Goal: Task Accomplishment & Management: Complete application form

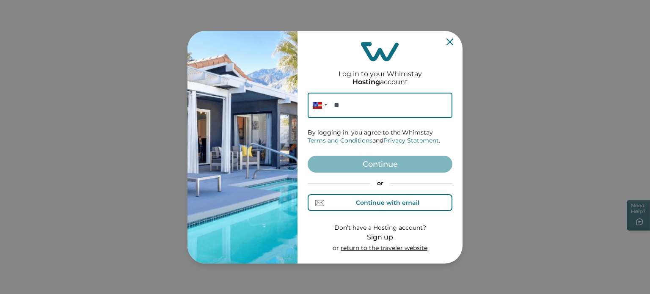
click at [355, 199] on div "Continue with email" at bounding box center [380, 202] width 78 height 9
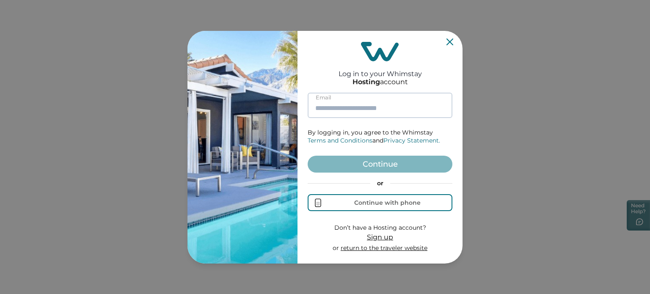
click at [355, 118] on input at bounding box center [379, 105] width 145 height 25
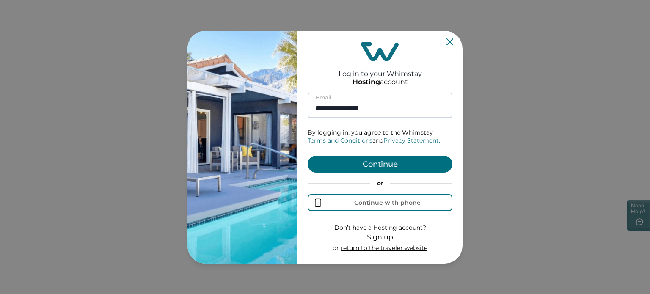
type input "**********"
click at [307, 156] on button "Continue" at bounding box center [379, 164] width 145 height 17
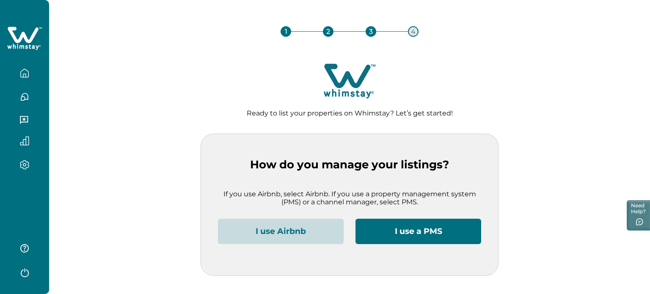
click at [310, 233] on button "I use Airbnb" at bounding box center [281, 231] width 126 height 25
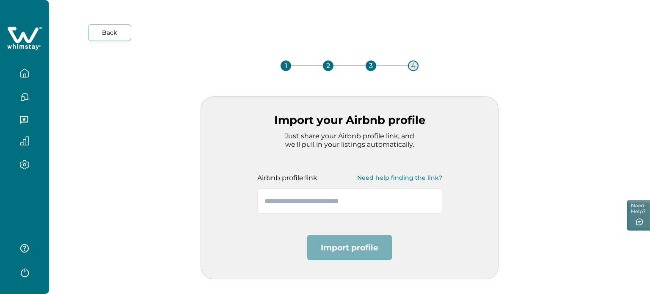
click at [291, 187] on div "Airbnb profile link Need help finding the link?" at bounding box center [349, 180] width 210 height 65
click at [291, 194] on input "text" at bounding box center [349, 200] width 185 height 25
paste input "**********"
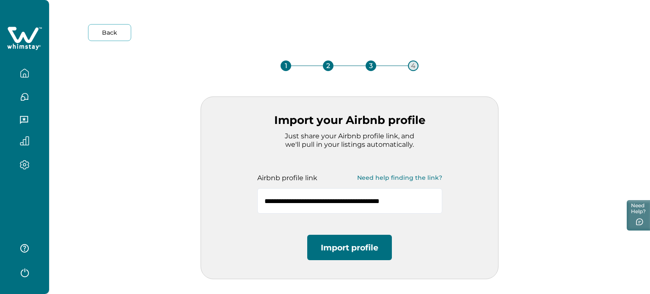
type input "**********"
click at [339, 245] on button "Import profile" at bounding box center [349, 247] width 85 height 25
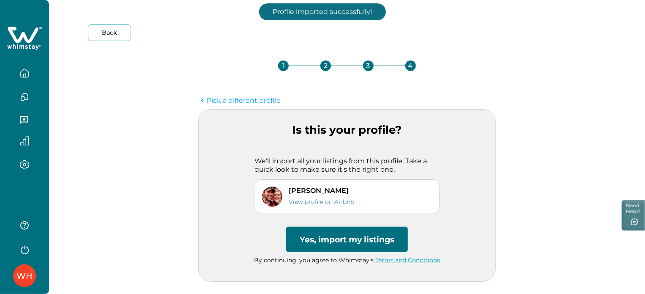
click at [339, 245] on button "Yes, import my listings" at bounding box center [347, 239] width 122 height 25
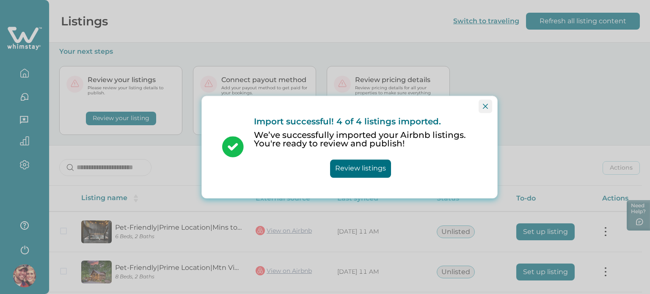
click at [483, 107] on icon "Close" at bounding box center [485, 106] width 5 height 5
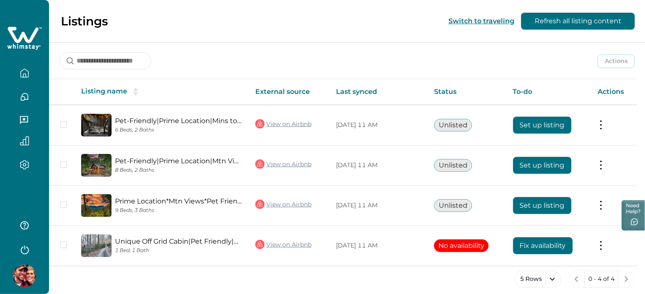
scroll to position [107, 0]
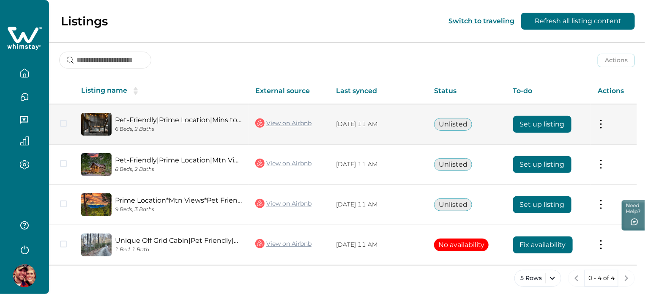
click at [525, 128] on button "Set up listing" at bounding box center [542, 124] width 58 height 17
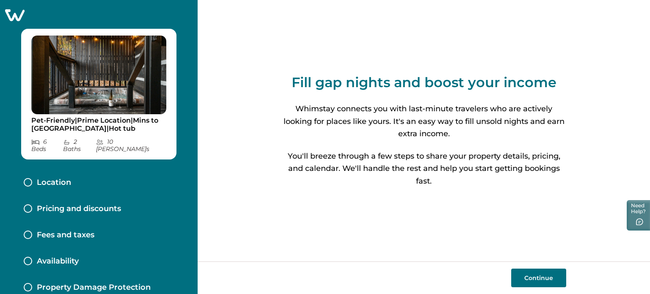
click at [551, 272] on button "Continue" at bounding box center [538, 278] width 55 height 19
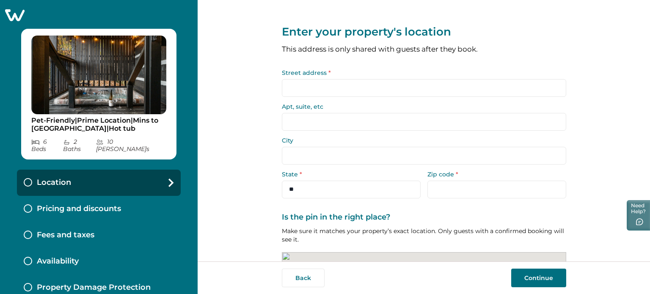
click at [495, 86] on input "Street address *" at bounding box center [424, 88] width 284 height 18
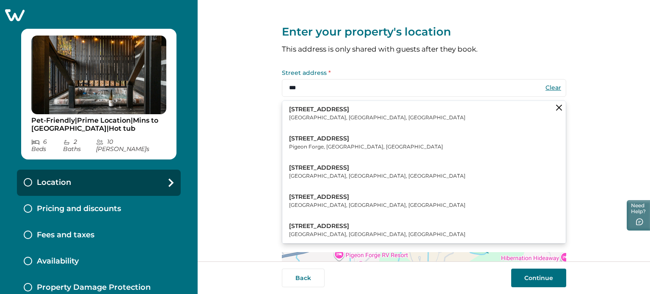
click at [431, 115] on button "[STREET_ADDRESS]" at bounding box center [423, 114] width 283 height 26
type input "**********"
type input "*********"
select select "**"
type input "*****"
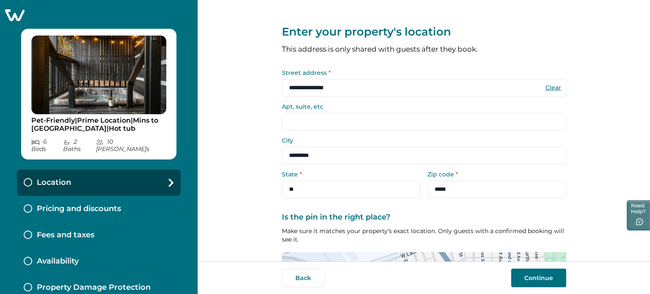
click at [537, 268] on div "Back Continue" at bounding box center [423, 277] width 452 height 33
click at [537, 283] on button "Continue" at bounding box center [538, 278] width 55 height 19
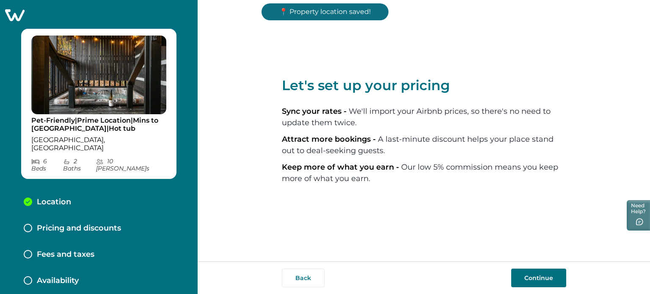
click at [537, 283] on button "Continue" at bounding box center [538, 278] width 55 height 19
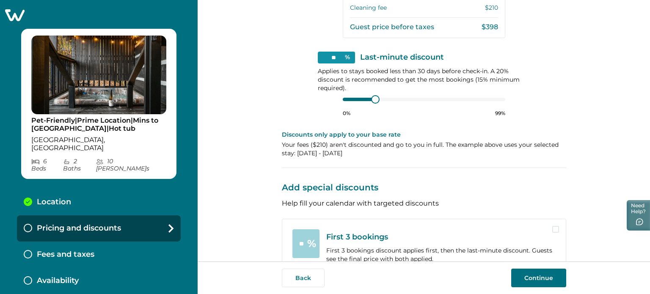
scroll to position [318, 0]
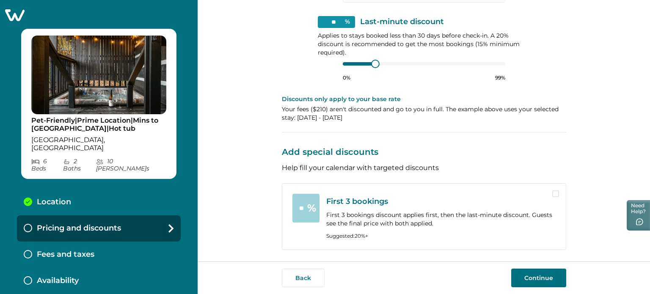
click at [524, 282] on button "Continue" at bounding box center [538, 278] width 55 height 19
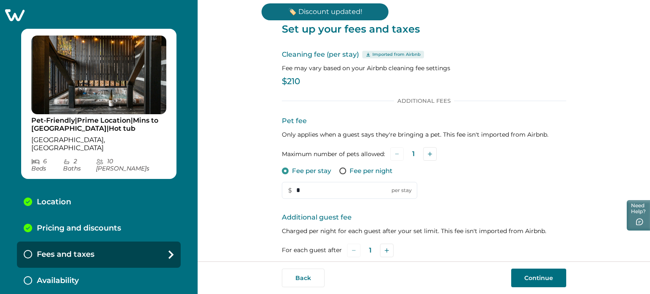
scroll to position [151, 0]
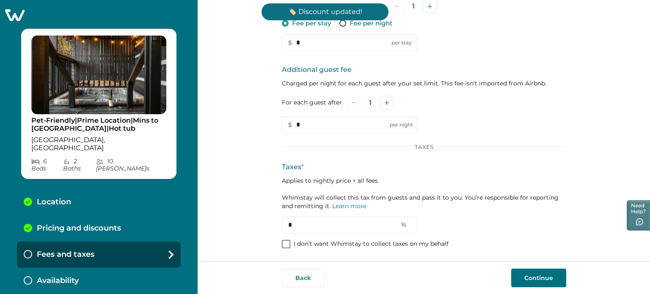
click at [287, 240] on span at bounding box center [286, 244] width 8 height 8
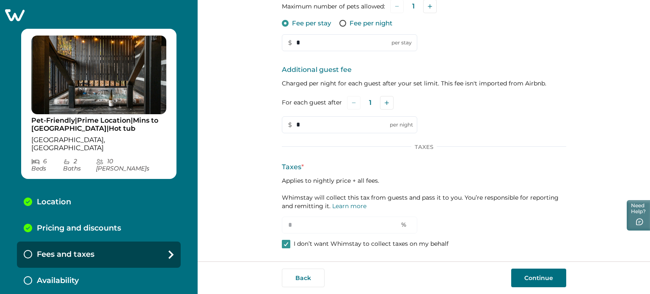
click at [535, 278] on button "Continue" at bounding box center [538, 278] width 55 height 19
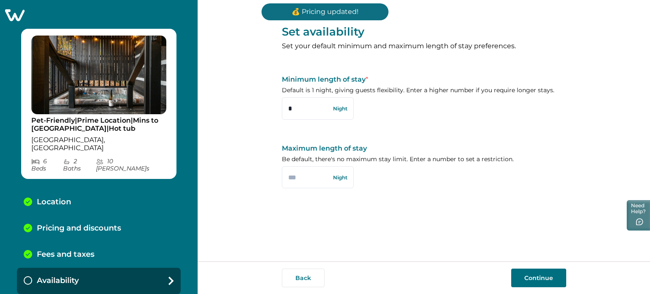
click at [535, 278] on button "Continue" at bounding box center [538, 278] width 55 height 19
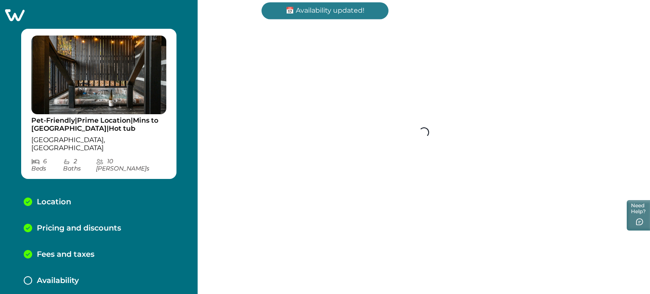
scroll to position [11, 0]
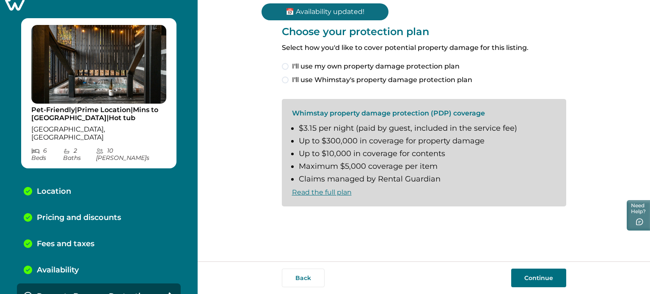
click at [418, 63] on span "I'll use my own property damage protection plan" at bounding box center [375, 66] width 167 height 10
click at [523, 273] on button "Continue" at bounding box center [538, 278] width 55 height 19
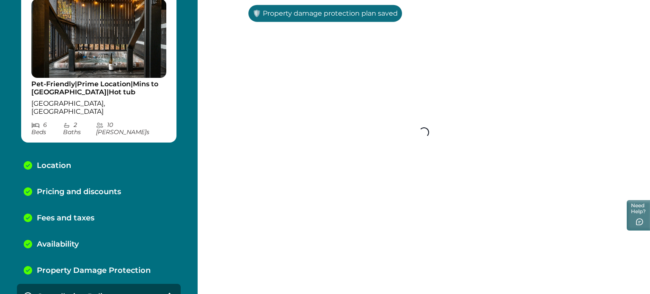
scroll to position [37, 0]
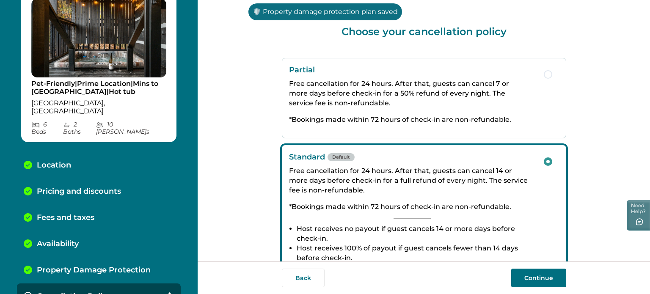
click at [523, 273] on button "Continue" at bounding box center [538, 278] width 55 height 19
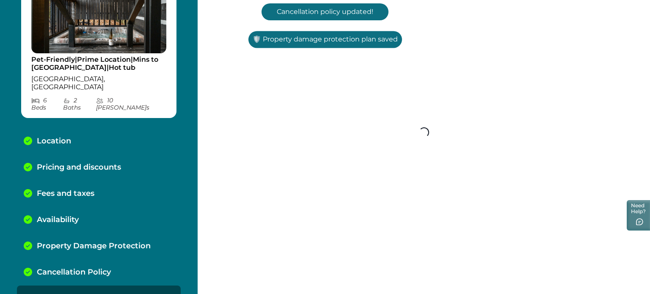
scroll to position [63, 0]
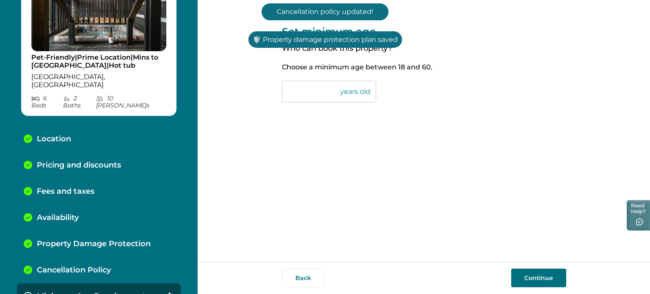
click at [523, 273] on button "Continue" at bounding box center [538, 278] width 55 height 19
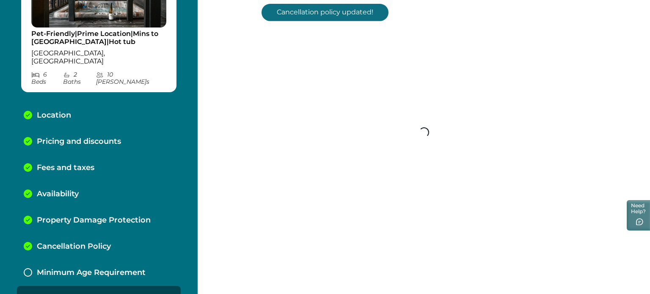
scroll to position [89, 0]
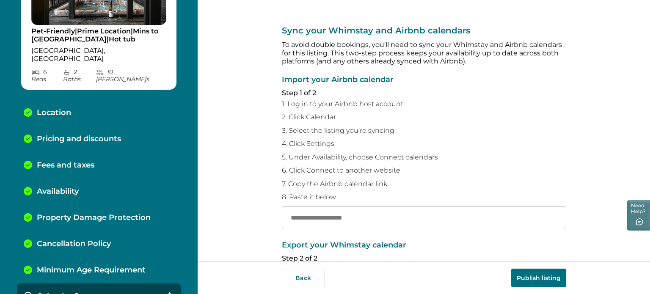
click at [433, 206] on div "Import your Airbnb calendar Step 1 of 2 1. Log in to your Airbnb host account 2…" at bounding box center [424, 153] width 284 height 154
paste input "**********"
click at [431, 216] on input "**********" at bounding box center [424, 217] width 284 height 23
type input "**********"
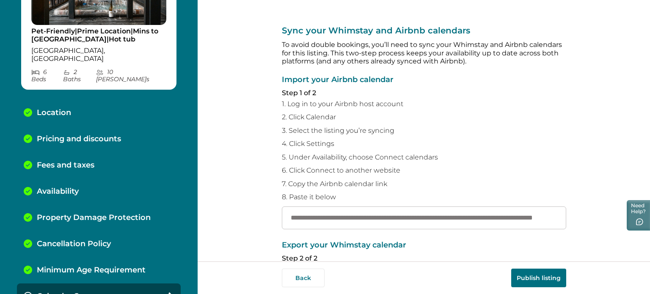
scroll to position [0, 0]
click at [528, 277] on button "Publish listing" at bounding box center [538, 278] width 55 height 19
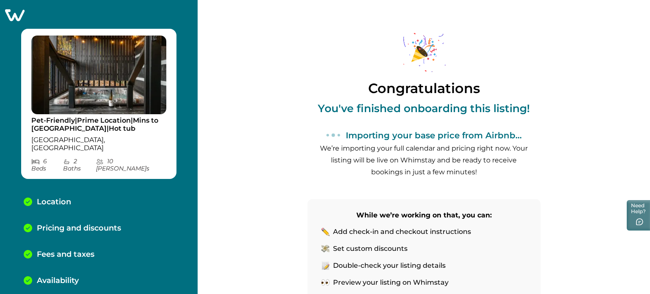
click at [18, 19] on icon at bounding box center [14, 14] width 21 height 13
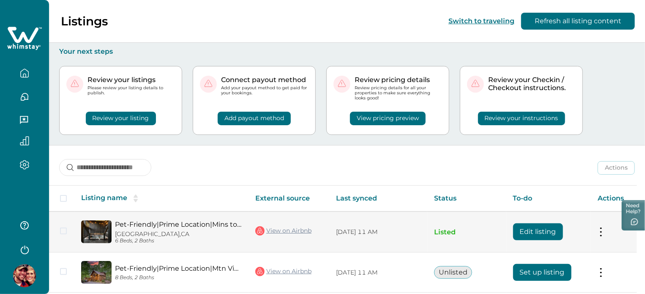
click at [305, 228] on link "View on Airbnb" at bounding box center [283, 230] width 56 height 11
click at [527, 232] on button "Edit listing" at bounding box center [538, 231] width 50 height 17
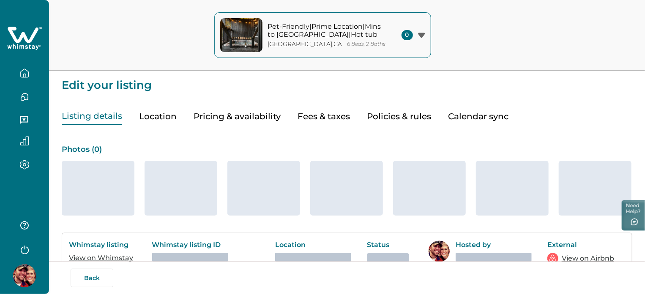
click at [258, 120] on button "Pricing & availability" at bounding box center [237, 116] width 87 height 17
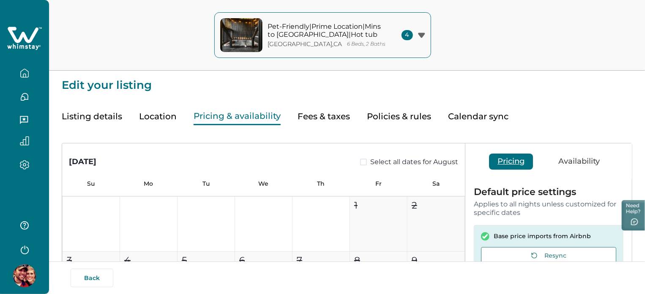
type input "**"
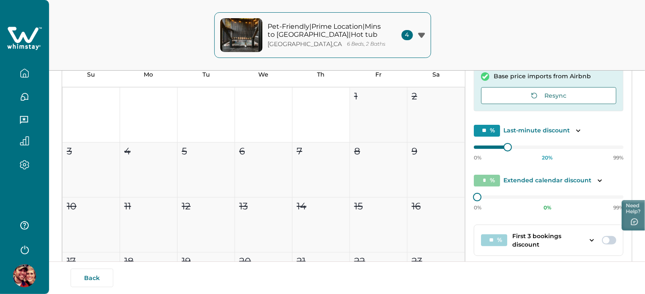
scroll to position [171, 0]
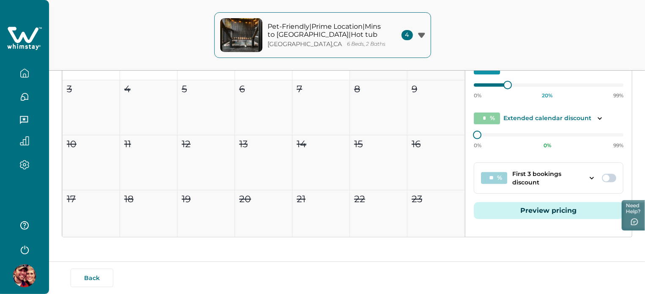
click at [512, 204] on button "Preview pricing" at bounding box center [549, 210] width 150 height 17
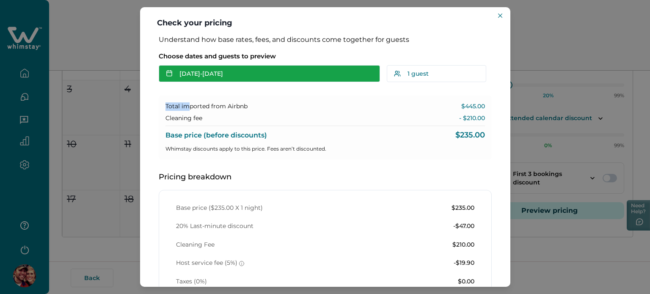
drag, startPoint x: 190, startPoint y: 85, endPoint x: 192, endPoint y: 80, distance: 5.1
click at [192, 80] on div "Understand how base rates, fees, and discounts come together for guests Choose …" at bounding box center [325, 243] width 350 height 415
click at [192, 80] on button "[DATE] - [DATE]" at bounding box center [269, 73] width 221 height 17
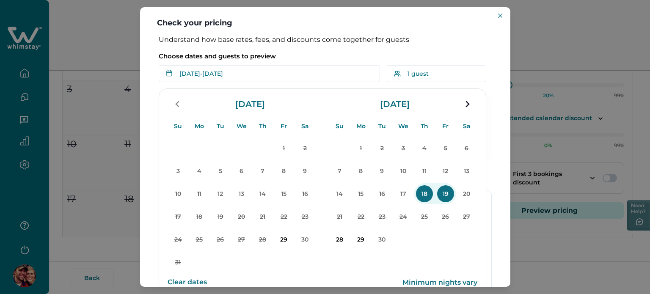
click at [406, 42] on p "Understand how base rates, fees, and discounts come together for guests" at bounding box center [325, 40] width 333 height 8
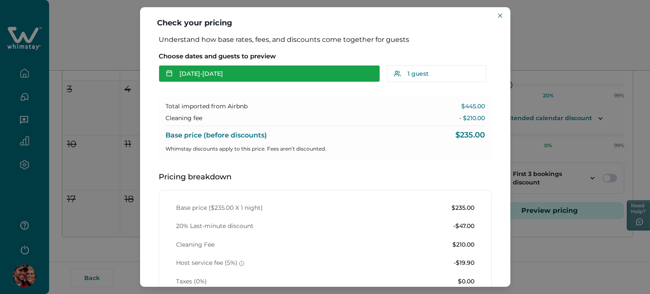
click at [194, 72] on button "[DATE] - [DATE]" at bounding box center [269, 73] width 221 height 17
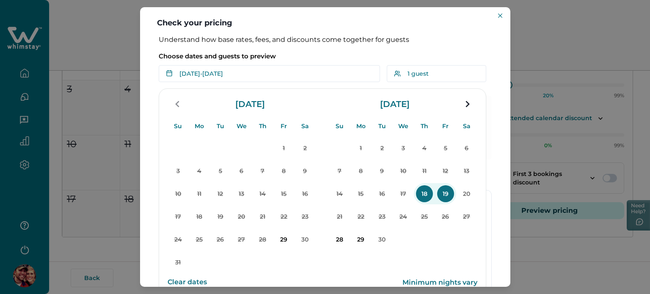
click at [466, 112] on div "[DATE]" at bounding box center [403, 104] width 148 height 24
click at [465, 106] on icon "navigation button" at bounding box center [467, 104] width 4 height 6
click at [177, 109] on icon "navigation button" at bounding box center [178, 103] width 14 height 15
click at [337, 242] on p "28" at bounding box center [339, 239] width 17 height 17
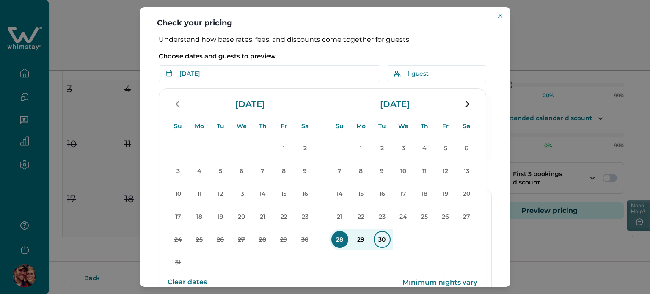
click at [382, 239] on p "30" at bounding box center [381, 239] width 17 height 17
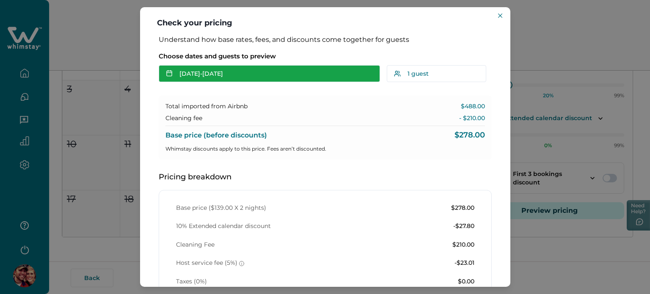
click at [203, 73] on button "[DATE] - [DATE]" at bounding box center [269, 73] width 221 height 17
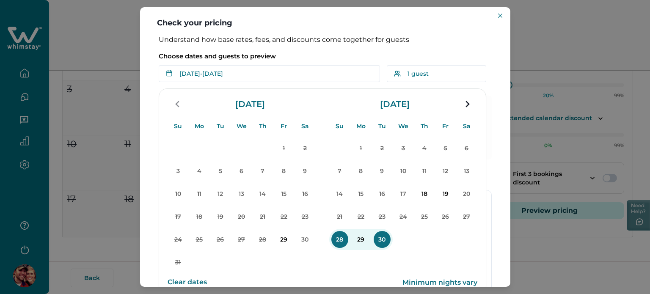
click at [196, 279] on button "Clear dates" at bounding box center [186, 282] width 39 height 17
click at [426, 194] on p "18" at bounding box center [424, 193] width 17 height 17
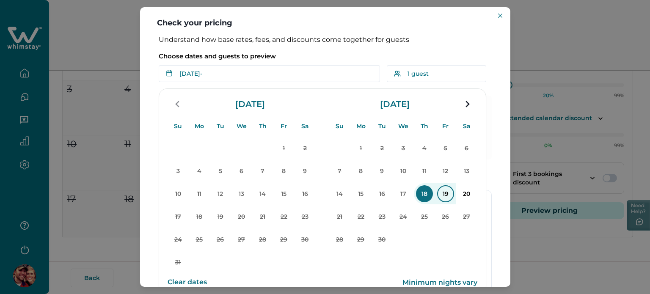
click at [444, 194] on p "19" at bounding box center [445, 193] width 17 height 17
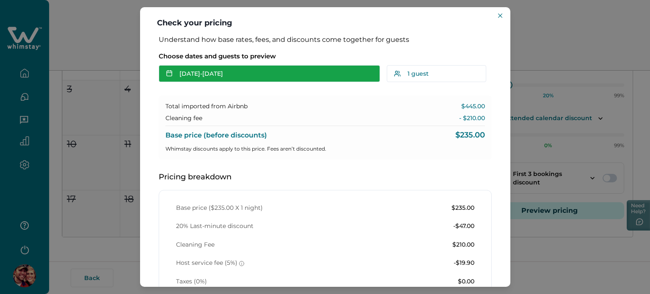
click at [208, 67] on button "[DATE] - [DATE]" at bounding box center [269, 73] width 221 height 17
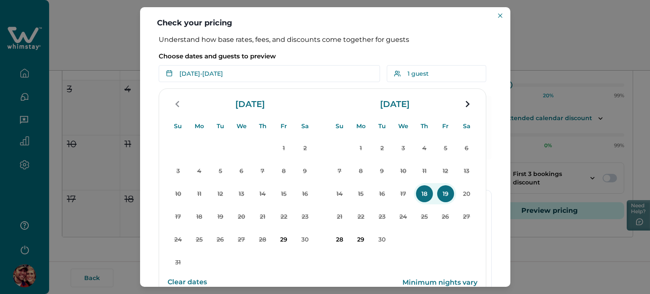
click at [343, 230] on button "28" at bounding box center [339, 239] width 21 height 21
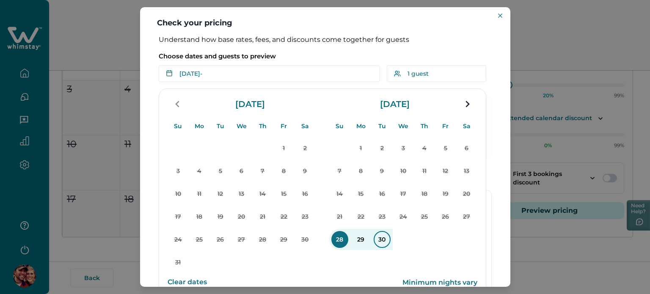
click at [377, 236] on p "30" at bounding box center [381, 239] width 17 height 17
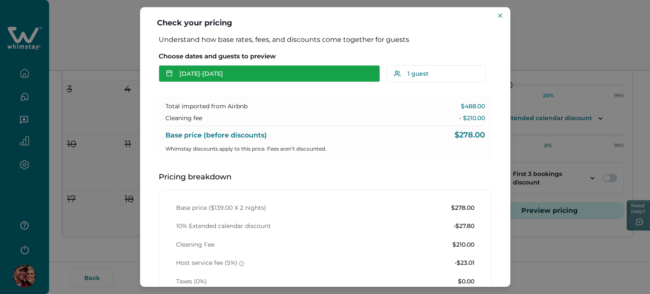
click at [240, 74] on button "[DATE] - [DATE]" at bounding box center [269, 73] width 221 height 17
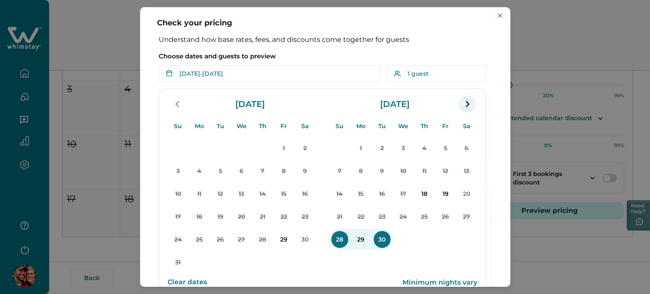
click at [466, 108] on icon "navigation button" at bounding box center [467, 103] width 14 height 15
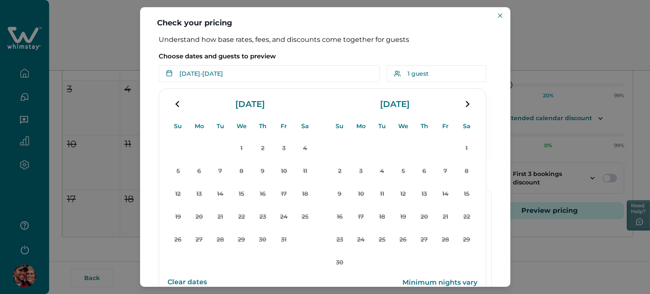
click at [466, 108] on icon "navigation button" at bounding box center [467, 103] width 14 height 15
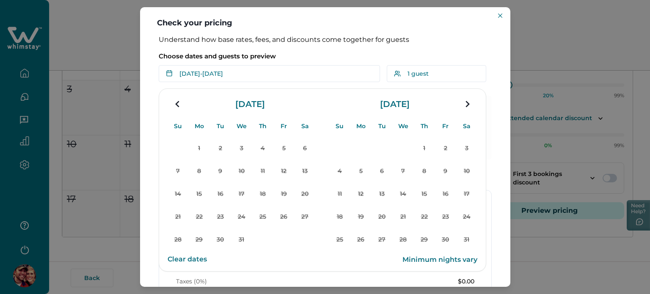
click at [466, 108] on icon "navigation button" at bounding box center [467, 103] width 14 height 15
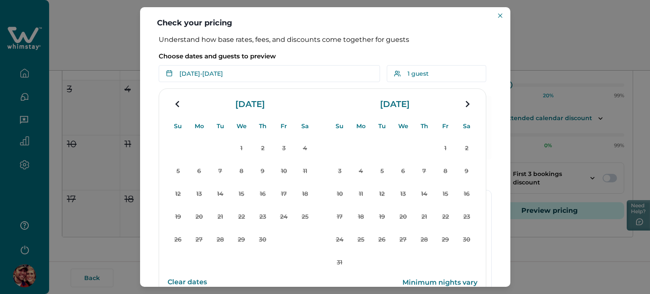
click at [466, 108] on icon "navigation button" at bounding box center [467, 103] width 14 height 15
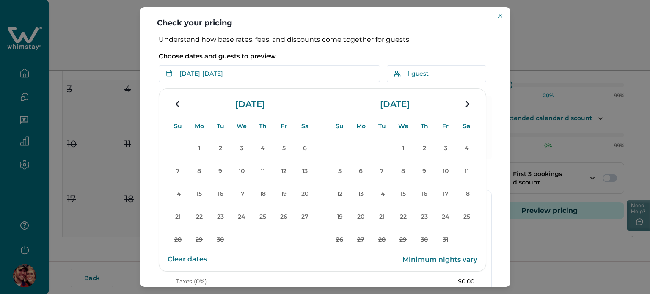
click at [466, 108] on icon "navigation button" at bounding box center [467, 103] width 14 height 15
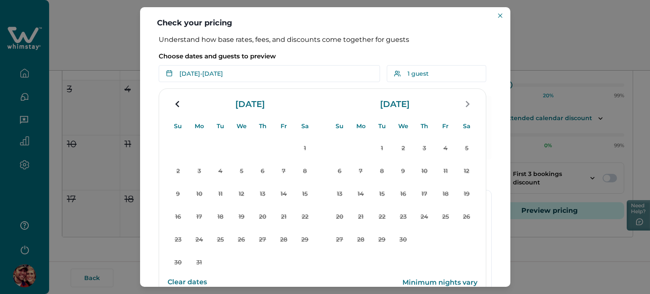
click at [115, 140] on div "Check your pricing Understand how base rates, fees, and discounts come together…" at bounding box center [325, 147] width 650 height 294
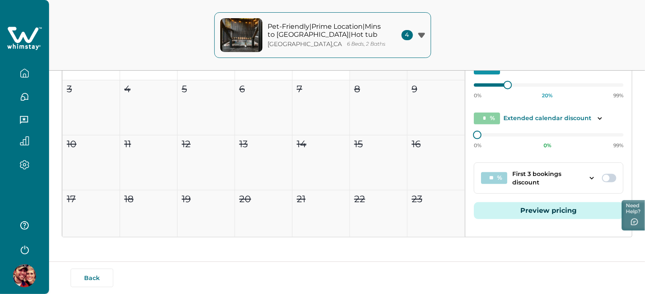
click at [28, 67] on button "button" at bounding box center [25, 73] width 36 height 17
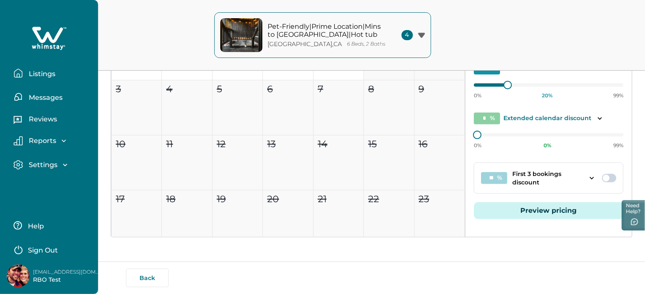
click at [62, 69] on button "Listings" at bounding box center [53, 73] width 78 height 17
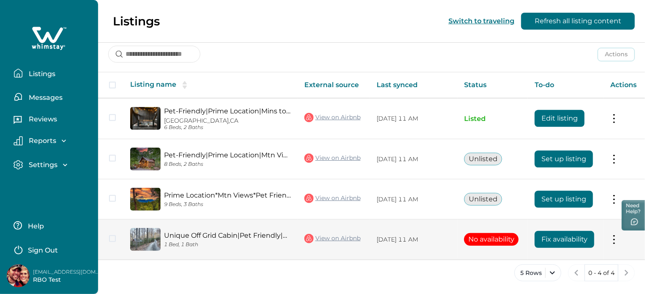
scroll to position [113, 0]
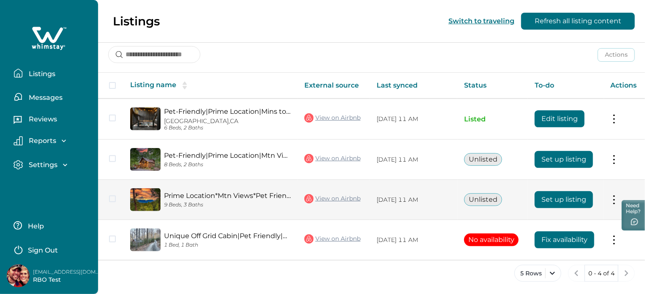
click at [561, 203] on button "Set up listing" at bounding box center [564, 199] width 58 height 17
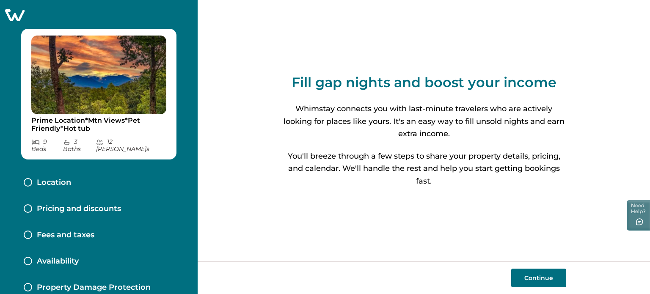
click at [529, 280] on button "Continue" at bounding box center [538, 278] width 55 height 19
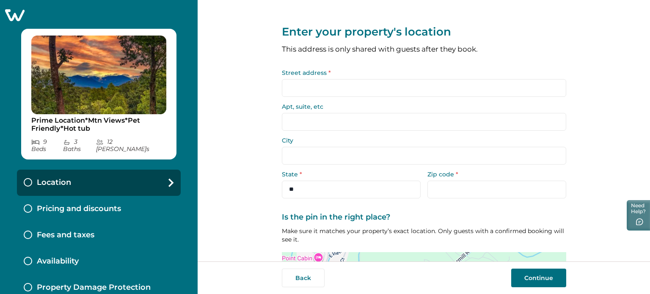
click at [408, 92] on input "Street address *" at bounding box center [424, 88] width 284 height 18
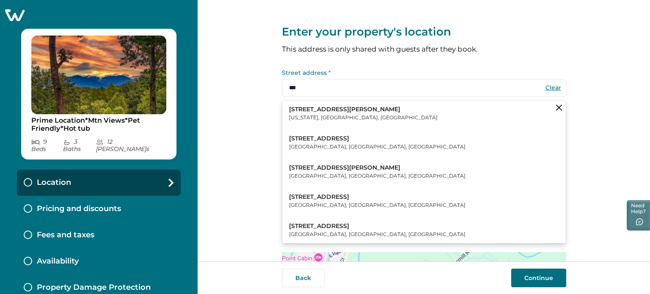
click at [392, 108] on button "[STREET_ADDRESS][PERSON_NAME][US_STATE]" at bounding box center [423, 114] width 283 height 26
type input "**********"
type input "********"
select select "**"
type input "*****"
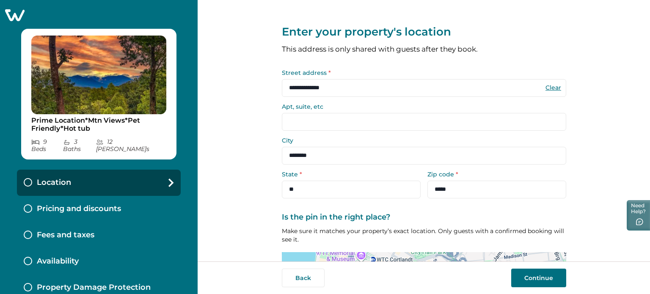
click at [542, 274] on button "Continue" at bounding box center [538, 278] width 55 height 19
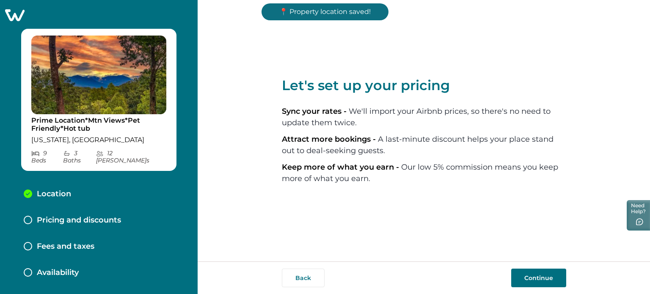
click at [542, 274] on button "Continue" at bounding box center [538, 278] width 55 height 19
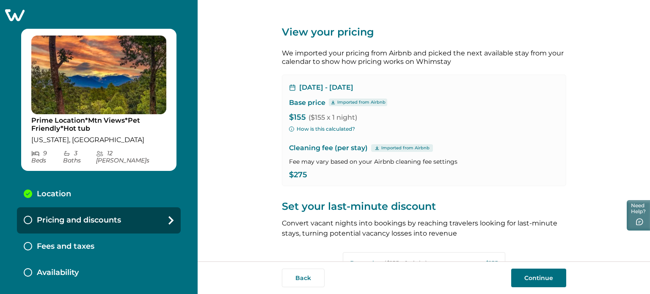
click at [514, 275] on button "Continue" at bounding box center [538, 278] width 55 height 19
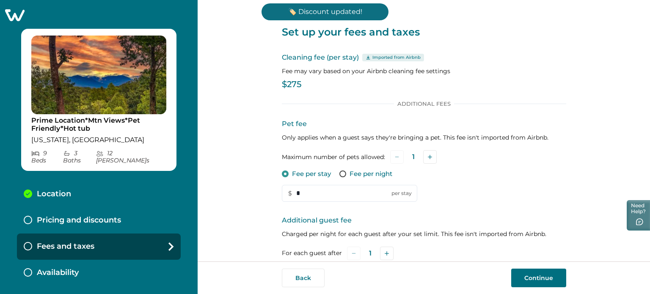
click at [514, 275] on button "Continue" at bounding box center [538, 278] width 55 height 19
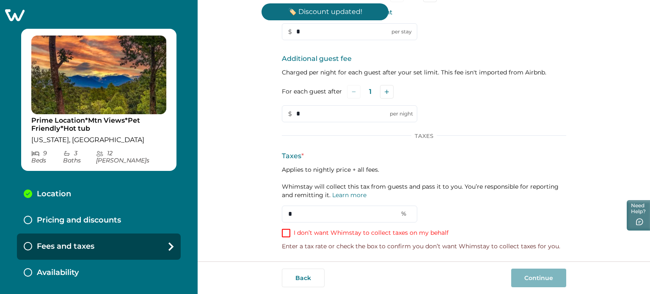
scroll to position [162, 0]
click at [288, 231] on label "I don’t want Whimstay to collect taxes on my behalf" at bounding box center [365, 232] width 167 height 8
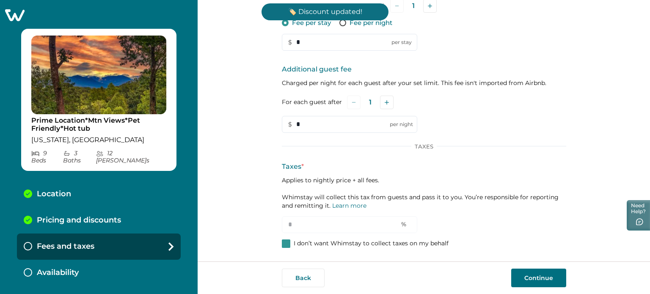
scroll to position [151, 0]
click at [530, 269] on button "Continue" at bounding box center [538, 278] width 55 height 19
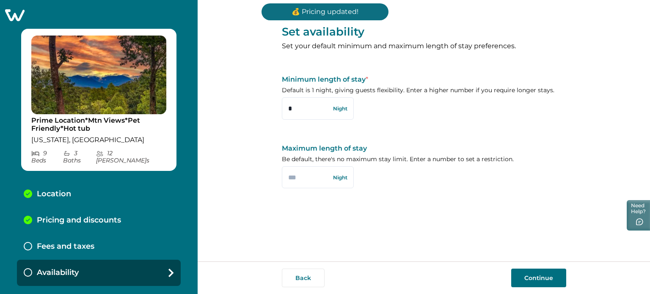
click at [529, 278] on button "Continue" at bounding box center [538, 278] width 55 height 19
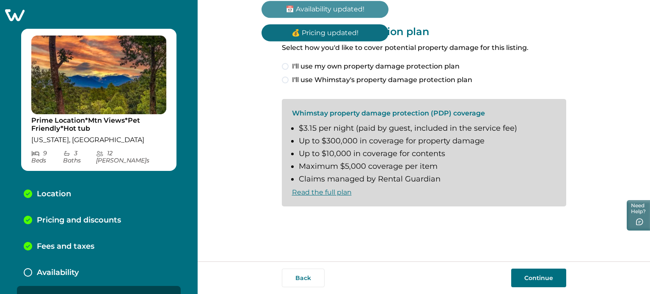
scroll to position [11, 0]
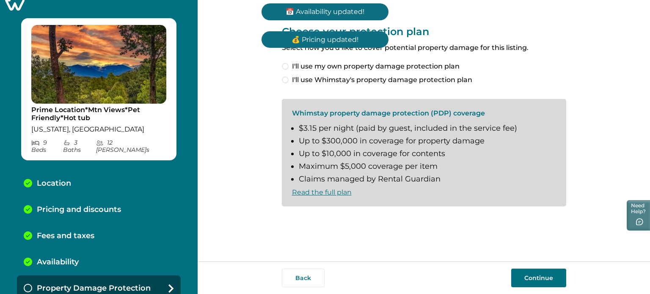
click at [529, 278] on button "Continue" at bounding box center [538, 278] width 55 height 19
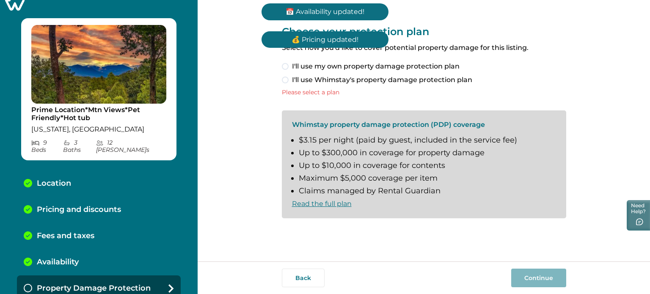
click at [386, 68] on span "I'll use my own property damage protection plan" at bounding box center [375, 66] width 167 height 10
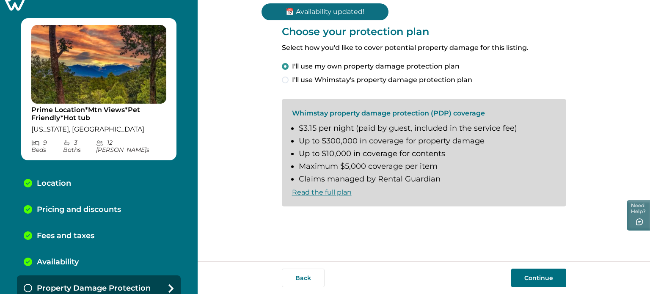
click at [549, 278] on button "Continue" at bounding box center [538, 278] width 55 height 19
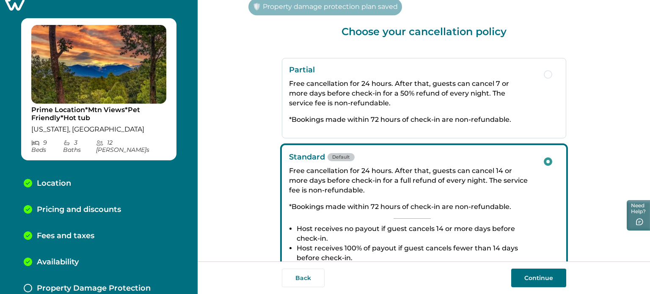
scroll to position [37, 0]
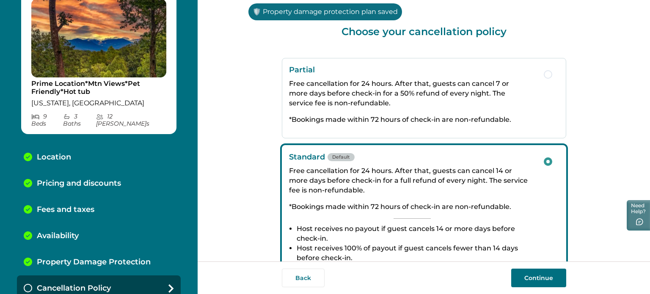
click at [549, 278] on button "Continue" at bounding box center [538, 278] width 55 height 19
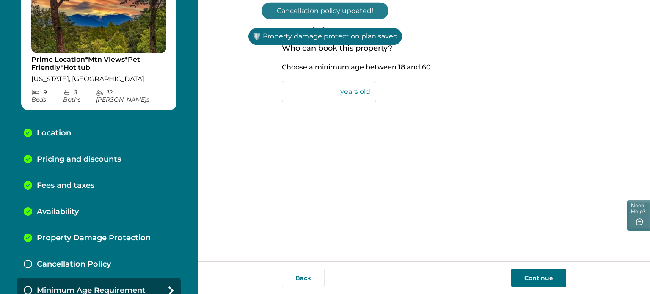
scroll to position [63, 0]
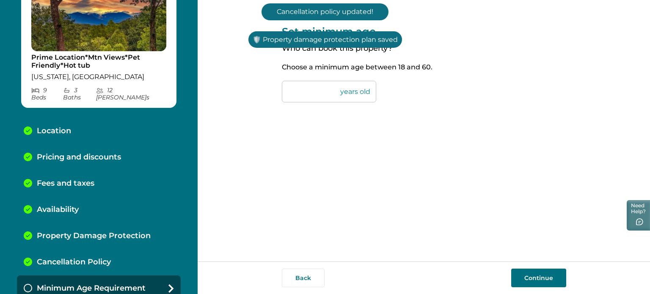
click at [549, 278] on button "Continue" at bounding box center [538, 278] width 55 height 19
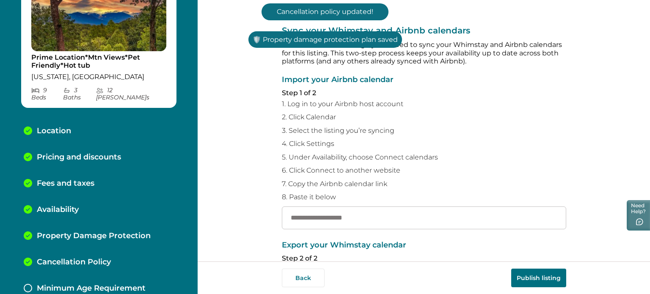
scroll to position [89, 0]
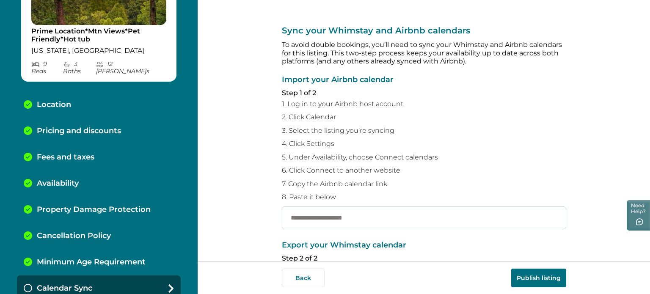
paste input "**********"
click at [344, 212] on input "text" at bounding box center [424, 217] width 284 height 23
type input "**********"
click at [527, 275] on button "Publish listing" at bounding box center [538, 278] width 55 height 19
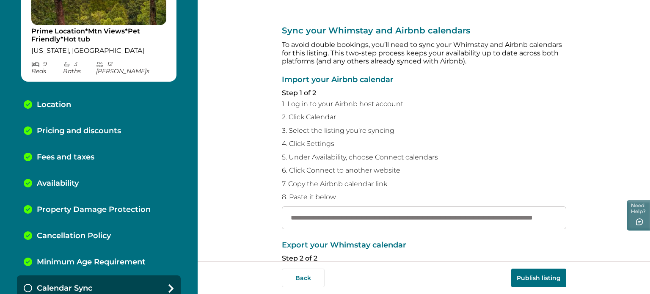
scroll to position [0, 0]
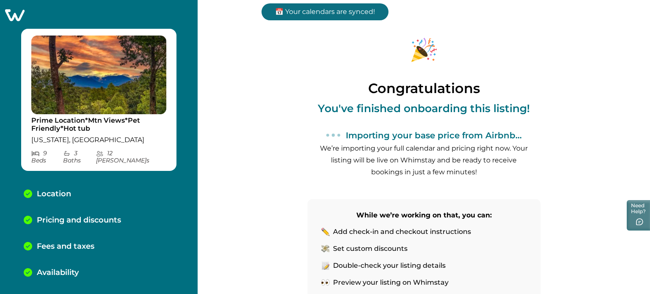
click at [14, 9] on icon at bounding box center [14, 15] width 19 height 12
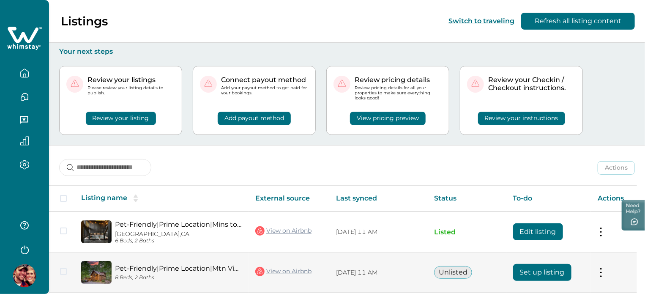
scroll to position [114, 0]
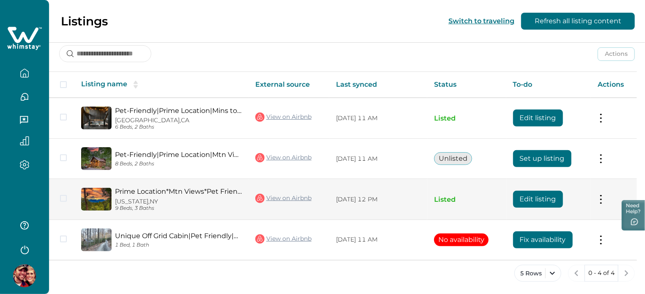
click at [527, 200] on button "Edit listing" at bounding box center [538, 199] width 50 height 17
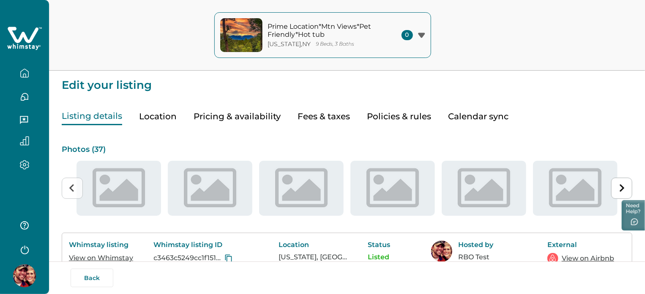
click at [574, 253] on link "View on Airbnb" at bounding box center [588, 258] width 52 height 10
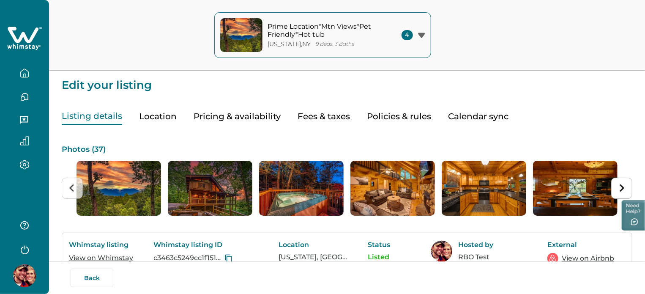
click at [293, 118] on div "Listing details Location Pricing & availability Fees & taxes Policies & rules C…" at bounding box center [347, 108] width 571 height 34
click at [271, 114] on button "Pricing & availability" at bounding box center [237, 116] width 87 height 17
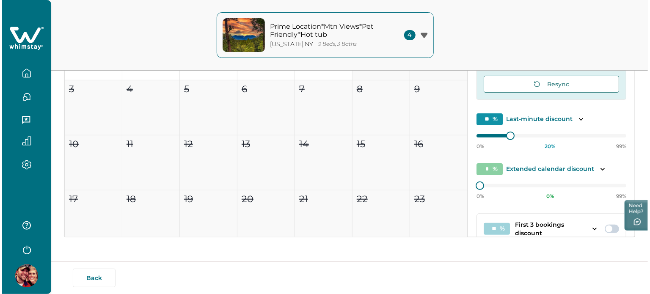
scroll to position [51, 0]
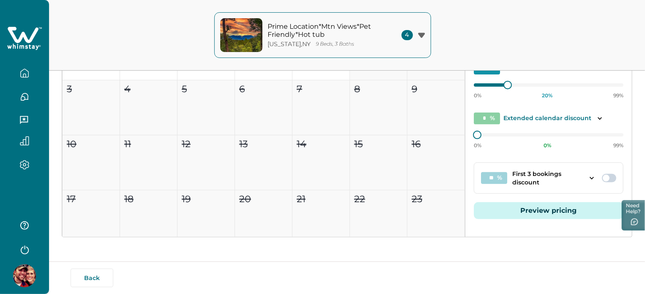
click at [527, 218] on div "Default price settings Applies to all nights unless customized for specific dat…" at bounding box center [549, 97] width 167 height 281
click at [521, 199] on div "Default price settings Applies to all nights unless customized for specific dat…" at bounding box center [549, 97] width 167 height 281
click at [519, 202] on button "Preview pricing" at bounding box center [549, 210] width 150 height 17
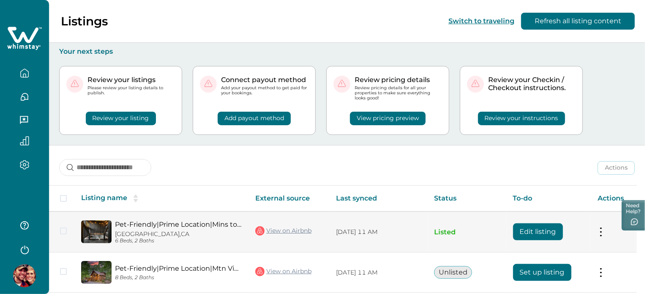
click at [537, 233] on button "Edit listing" at bounding box center [538, 231] width 50 height 17
